Goal: Communication & Community: Share content

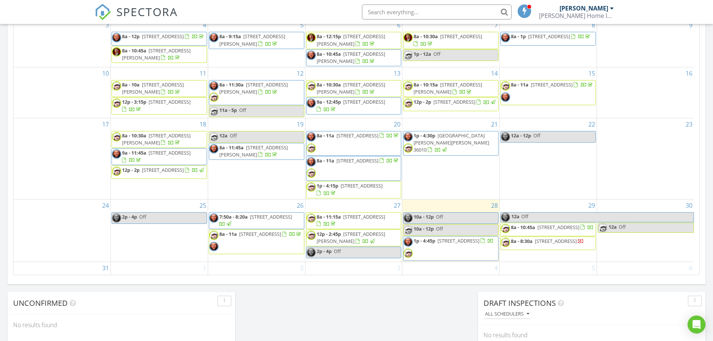
scroll to position [61, 0]
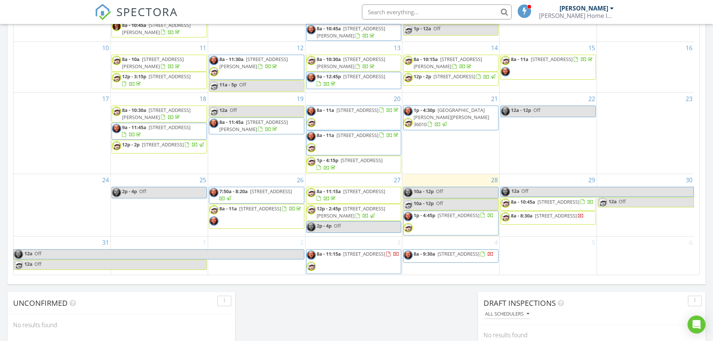
click at [554, 219] on span "[STREET_ADDRESS]" at bounding box center [556, 215] width 42 height 7
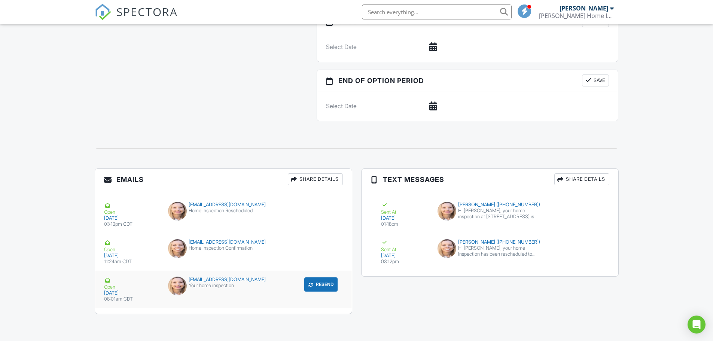
click at [222, 280] on div "[EMAIL_ADDRESS][DOMAIN_NAME]" at bounding box center [223, 280] width 110 height 6
